Goal: Browse casually: Explore the website without a specific task or goal

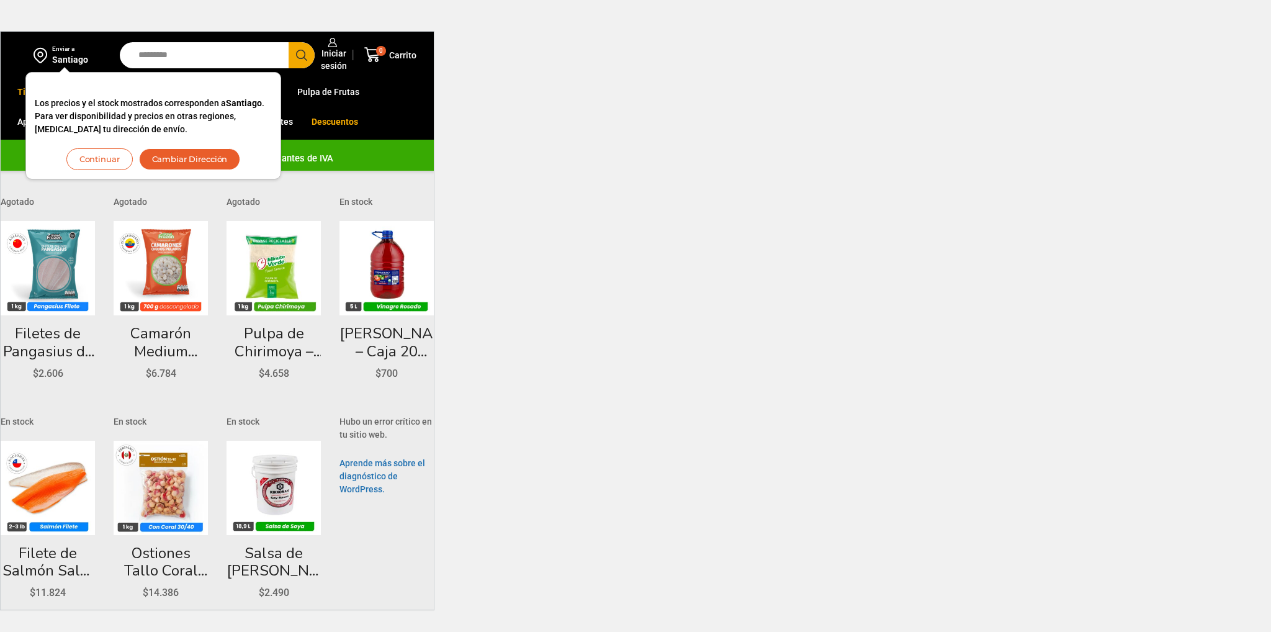
click at [107, 157] on button "Continuar" at bounding box center [99, 159] width 66 height 22
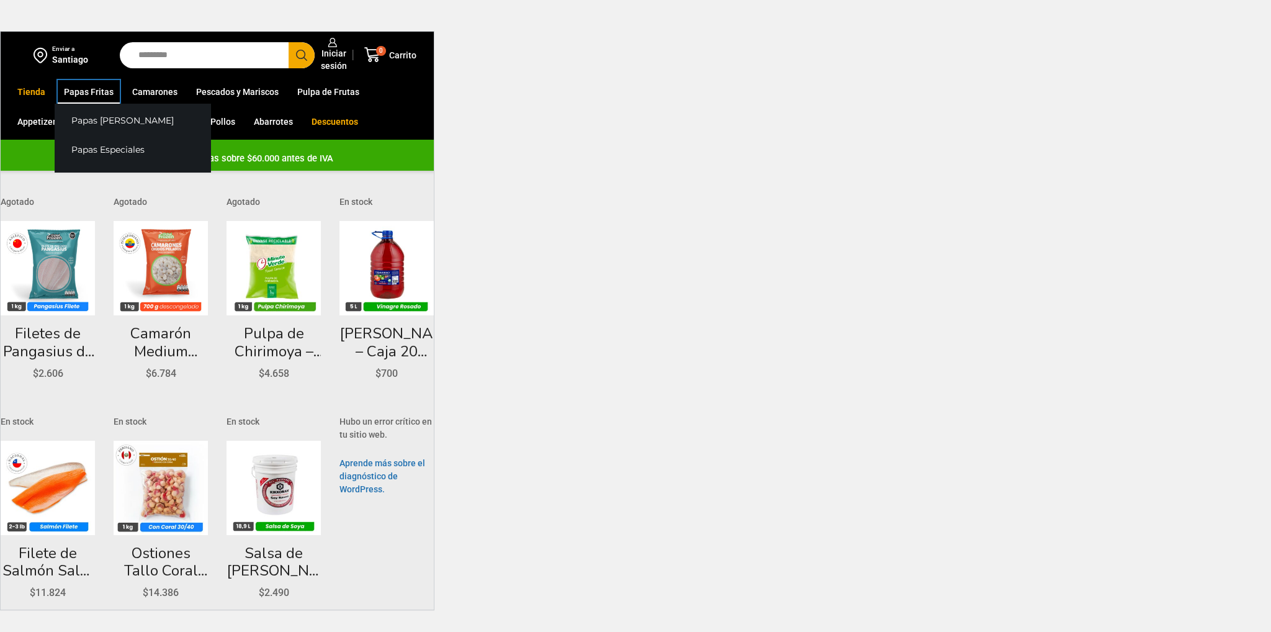
click at [95, 96] on link "Papas Fritas" at bounding box center [89, 92] width 62 height 24
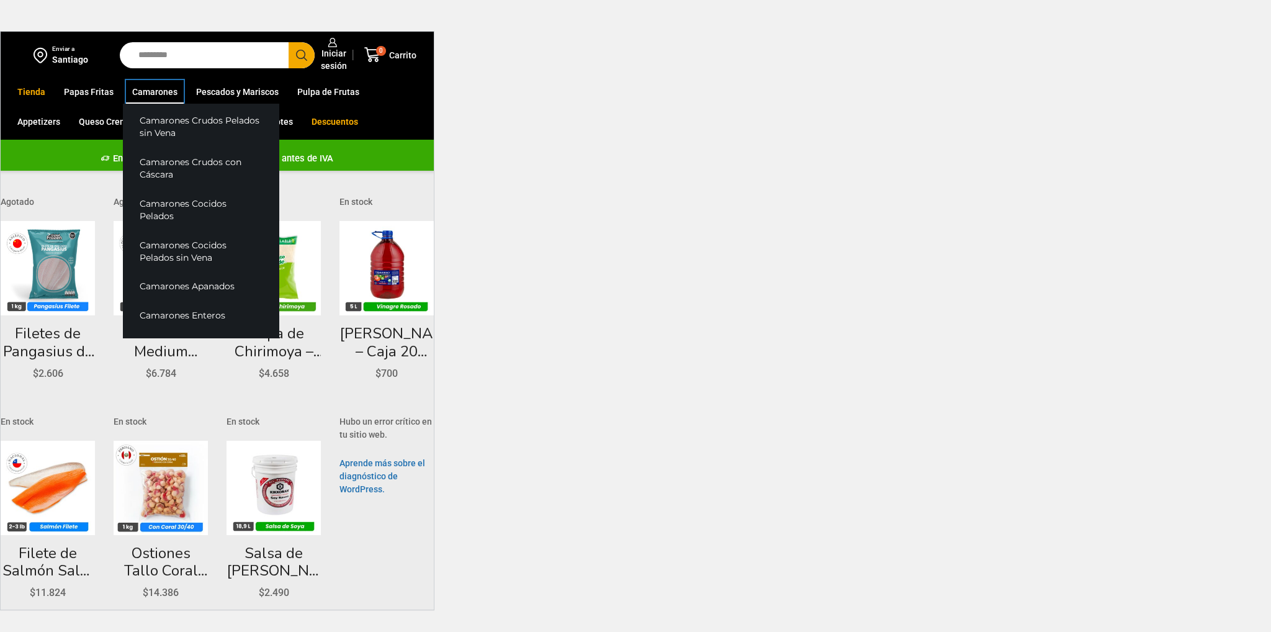
click at [140, 94] on link "Camarones" at bounding box center [155, 92] width 58 height 24
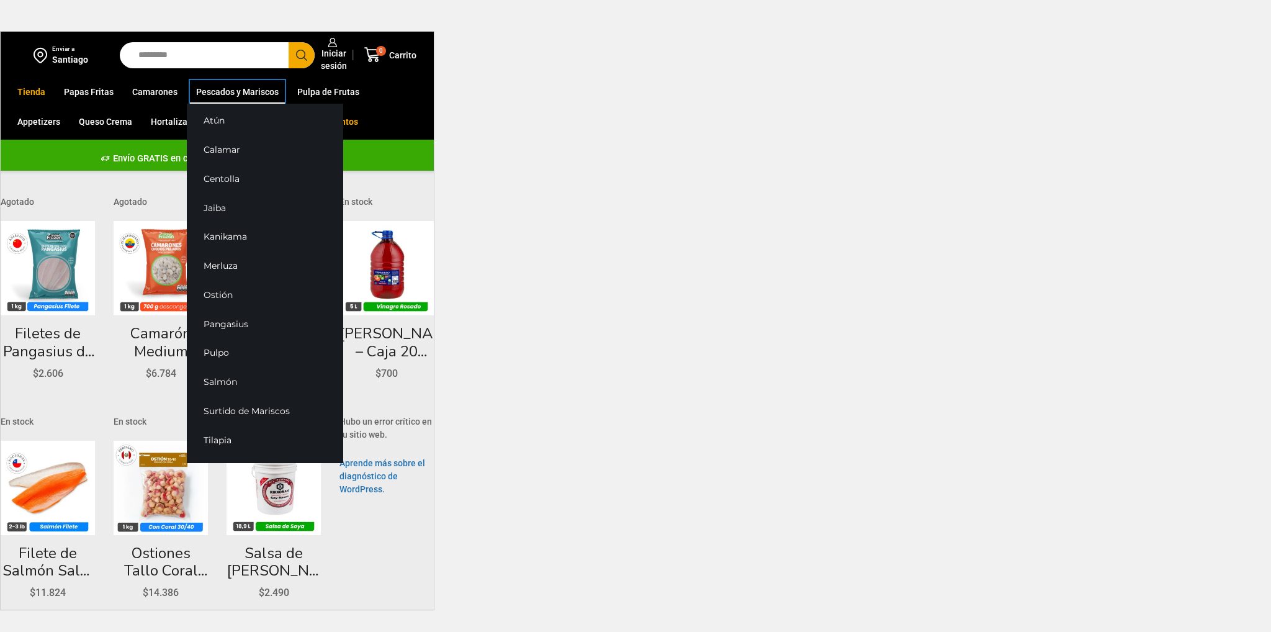
click at [206, 91] on link "Pescados y Mariscos" at bounding box center [237, 92] width 95 height 24
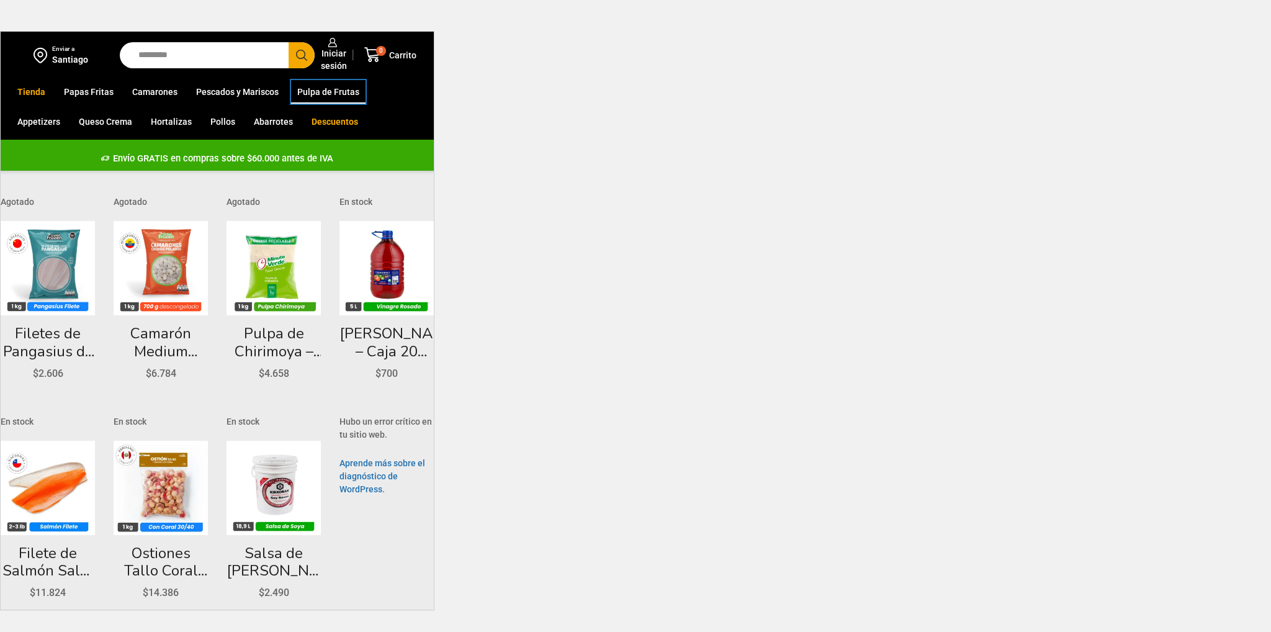
click at [321, 91] on link "Pulpa de Frutas" at bounding box center [328, 92] width 74 height 24
click at [66, 110] on link "Appetizers" at bounding box center [38, 122] width 55 height 24
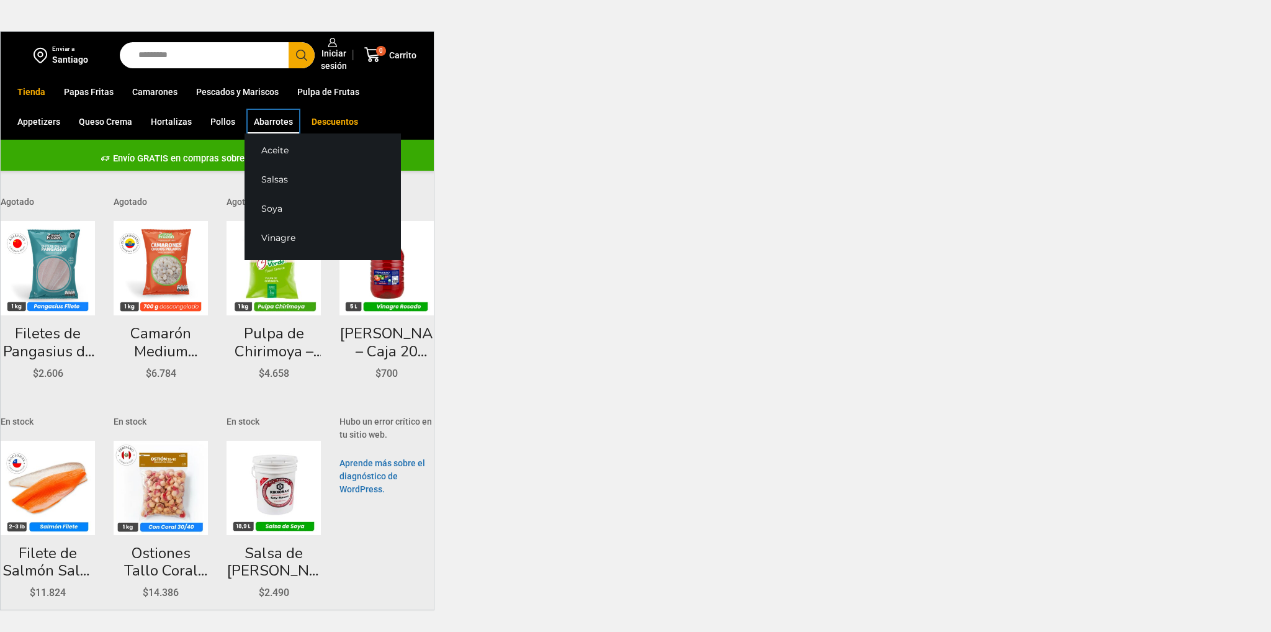
click at [248, 125] on link "Abarrotes" at bounding box center [274, 122] width 52 height 24
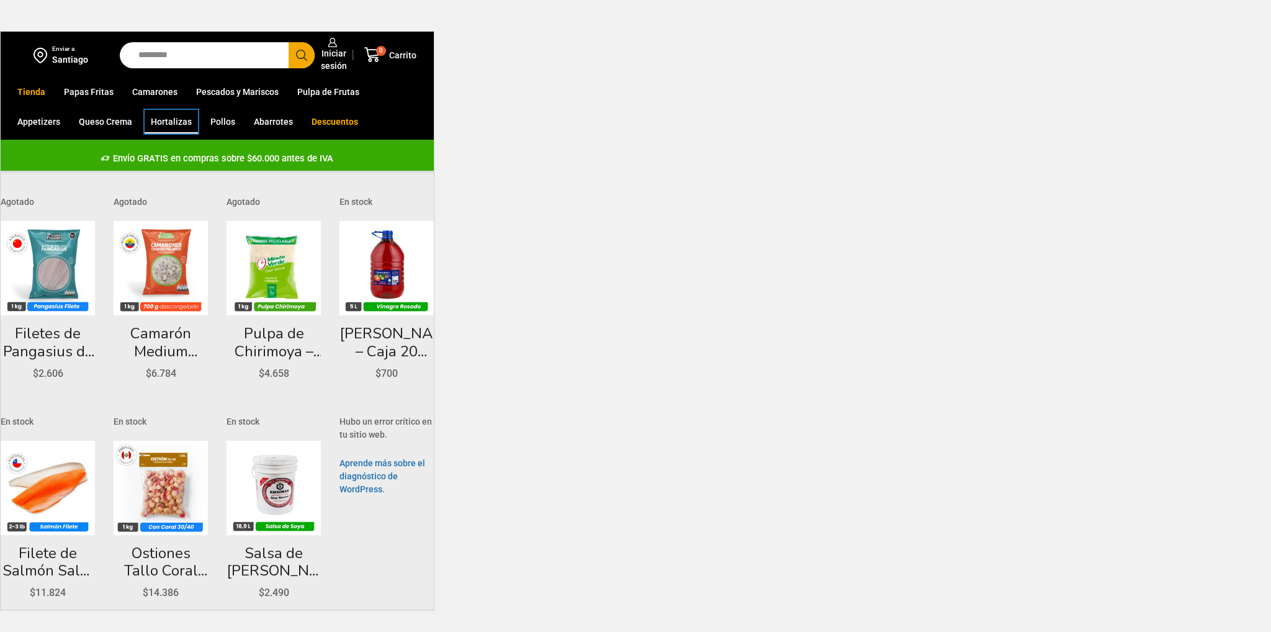
click at [145, 122] on link "Hortalizas" at bounding box center [171, 122] width 53 height 24
click at [73, 122] on link "Queso Crema" at bounding box center [106, 122] width 66 height 24
